Goal: Navigation & Orientation: Go to known website

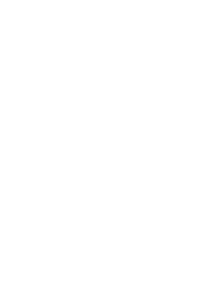
scroll to position [711, 0]
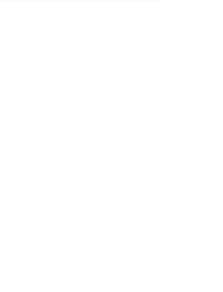
click at [121, 212] on link "Alle Familienhotels auf einen Blick" at bounding box center [112, 214] width 76 height 4
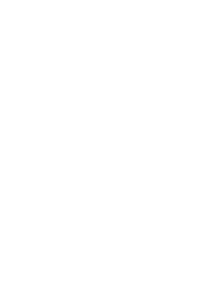
scroll to position [61, 0]
click at [66, 156] on h4 "linara mountain family stay ***" at bounding box center [59, 159] width 87 height 7
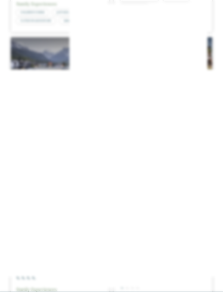
click at [214, 90] on icon at bounding box center [212, 95] width 12 height 10
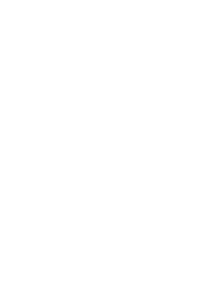
click at [80, 131] on div "€ € € €" at bounding box center [59, 135] width 87 height 9
click at [50, 195] on span "www.linara-family.it/de" at bounding box center [39, 196] width 41 height 4
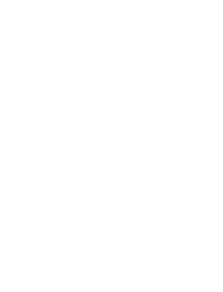
click at [212, 83] on icon at bounding box center [211, 87] width 15 height 12
click at [212, 84] on icon at bounding box center [211, 87] width 15 height 12
click at [213, 82] on icon at bounding box center [211, 87] width 15 height 12
click at [212, 81] on icon at bounding box center [211, 87] width 15 height 12
click at [208, 87] on icon at bounding box center [211, 87] width 15 height 12
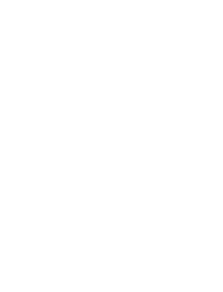
click at [208, 82] on icon at bounding box center [211, 87] width 15 height 12
click at [51, 131] on span "www.familyresort-rainer.com" at bounding box center [35, 133] width 32 height 4
